Goal: Find specific page/section: Find specific page/section

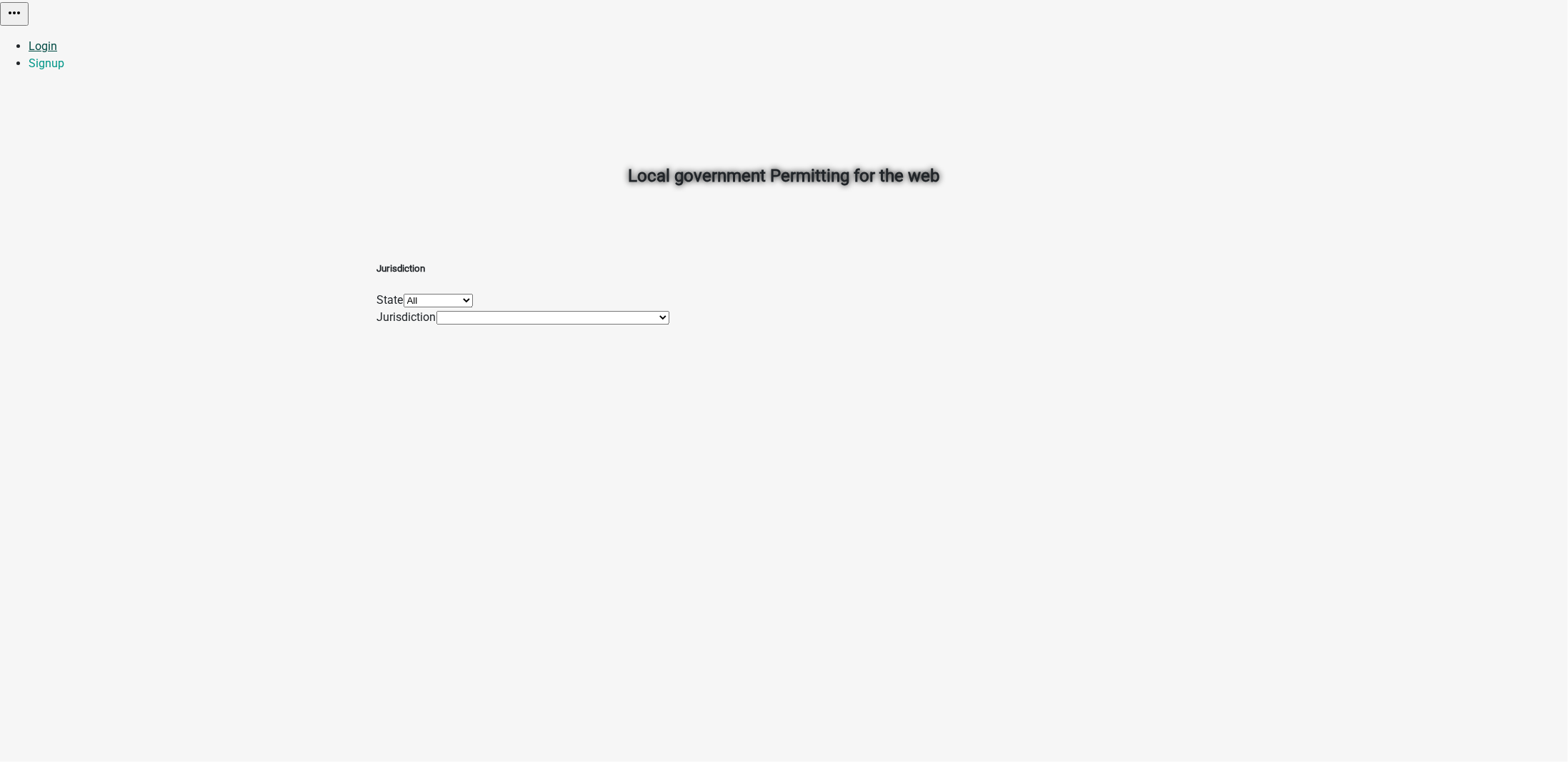
click at [57, 40] on link "Login" at bounding box center [43, 46] width 29 height 14
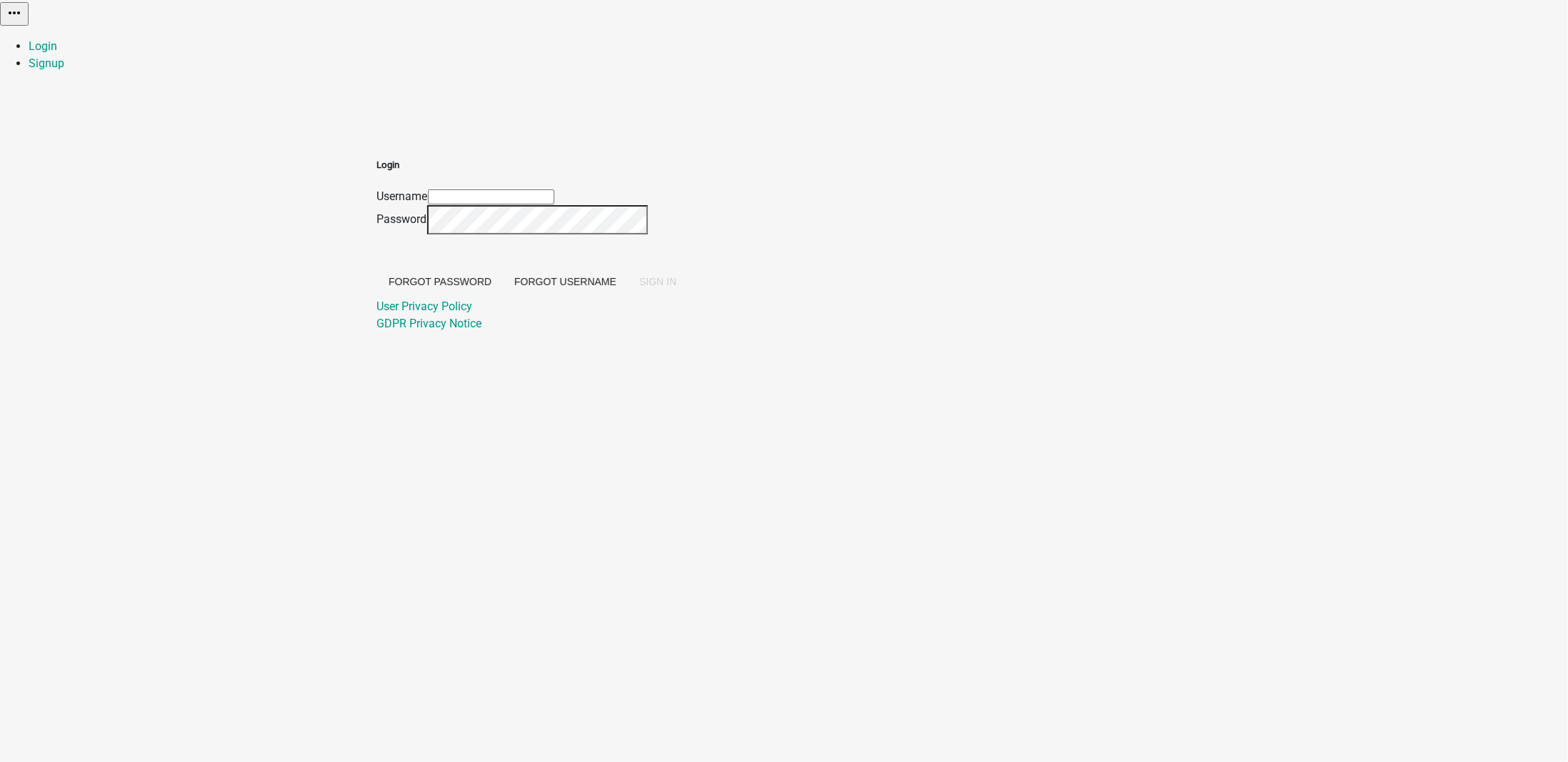
type input "ckolb"
click at [676, 287] on span "SIGN IN" at bounding box center [657, 281] width 37 height 11
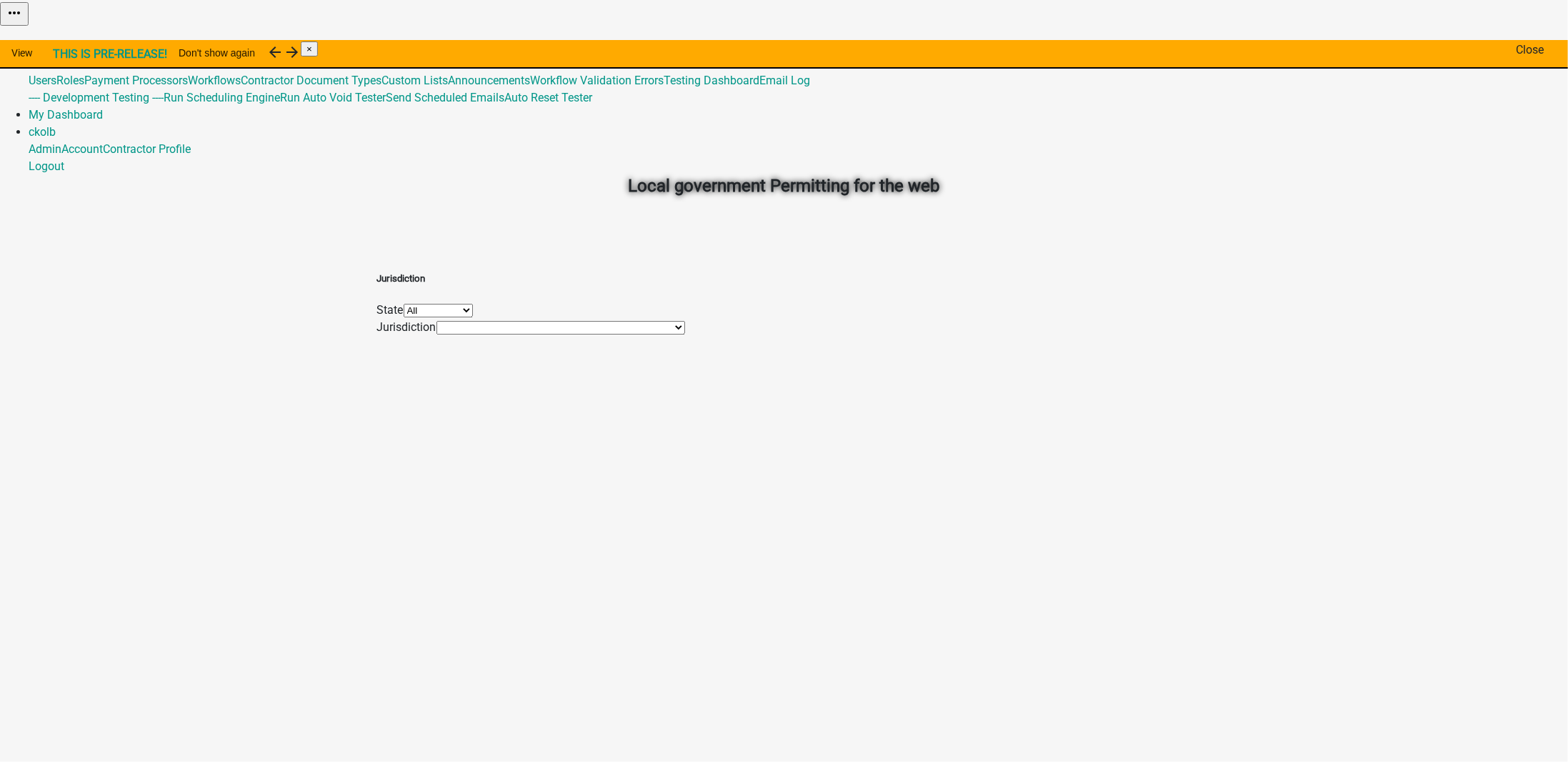
click at [312, 54] on span "×" at bounding box center [309, 49] width 6 height 11
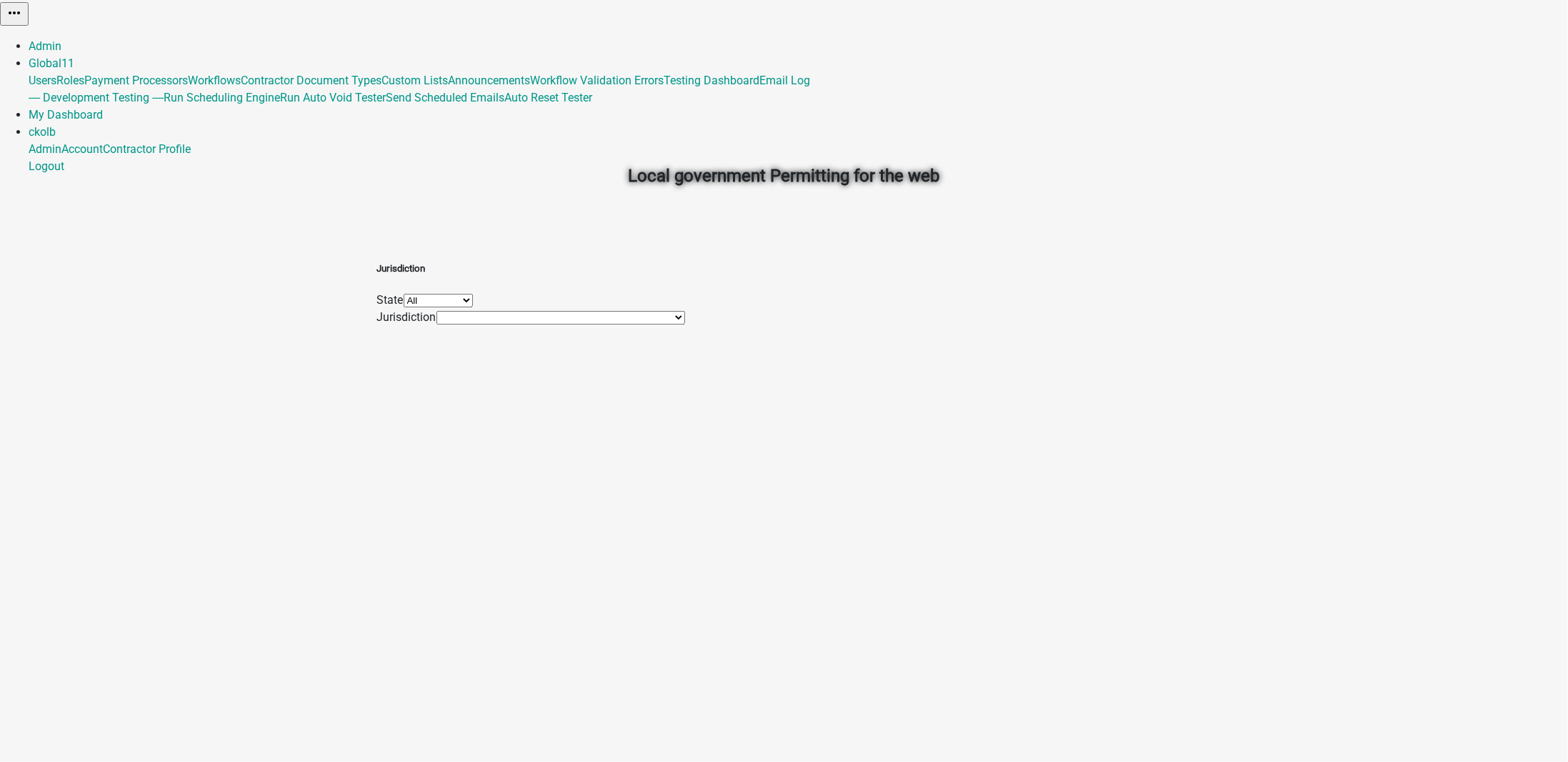
click at [738, 83] on div "Local government Permitting for the web" at bounding box center [784, 144] width 815 height 205
click at [62, 40] on link "Admin" at bounding box center [45, 46] width 33 height 14
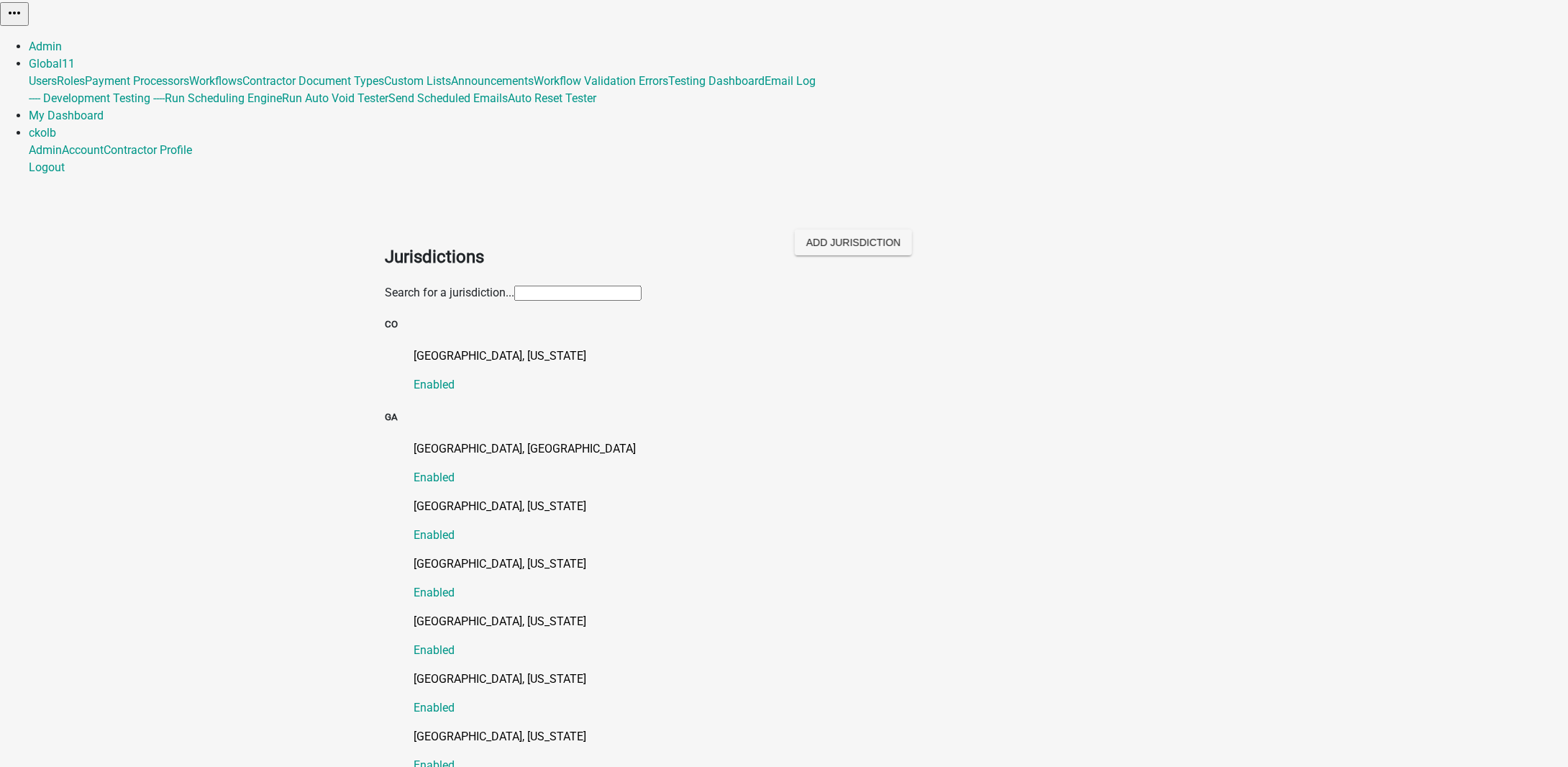
click at [551, 286] on input "text" at bounding box center [578, 293] width 127 height 15
click at [419, 348] on p "[GEOGRAPHIC_DATA], [US_STATE]" at bounding box center [799, 356] width 770 height 18
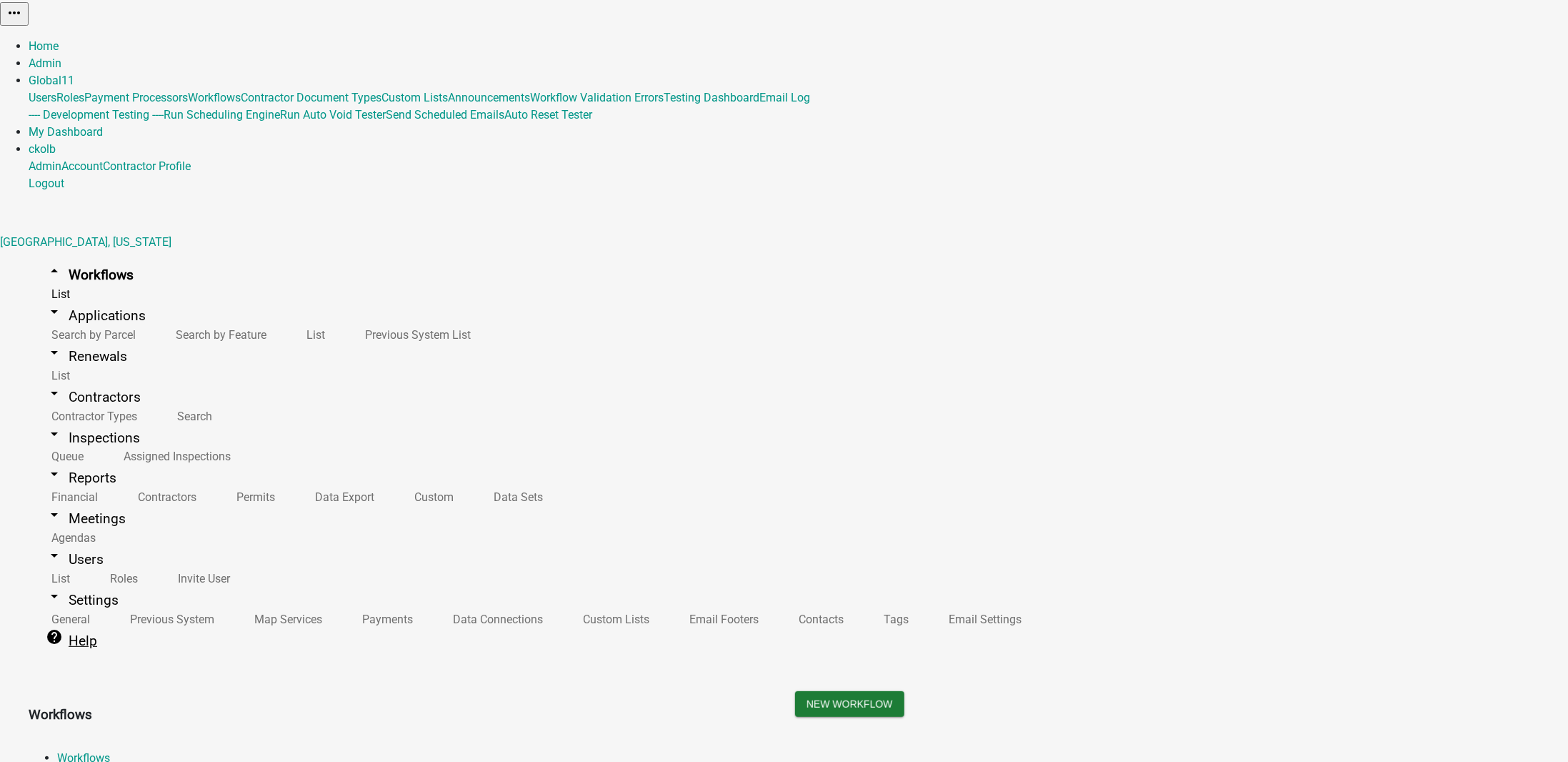
click at [50, 624] on link "help Help" at bounding box center [71, 641] width 86 height 33
